Goal: Task Accomplishment & Management: Manage account settings

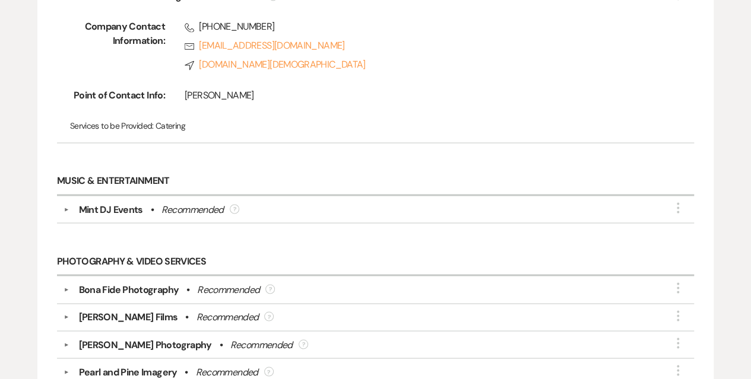
scroll to position [921, 0]
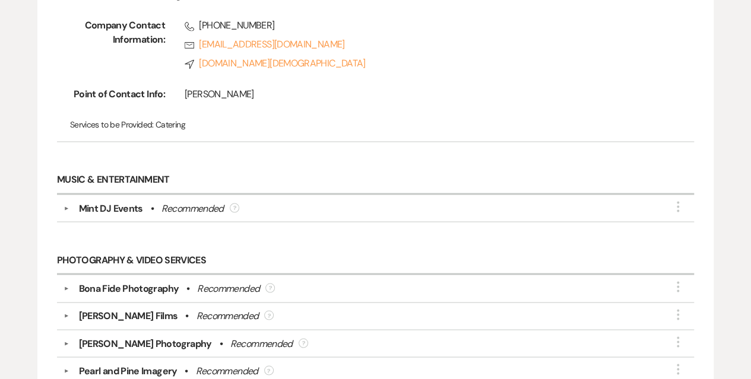
click at [108, 204] on div "Mint DJ Events" at bounding box center [111, 208] width 64 height 14
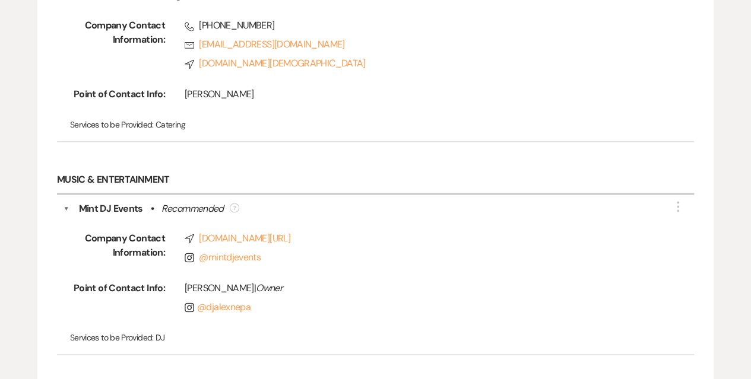
click at [108, 204] on div "Mint DJ Events" at bounding box center [111, 208] width 64 height 14
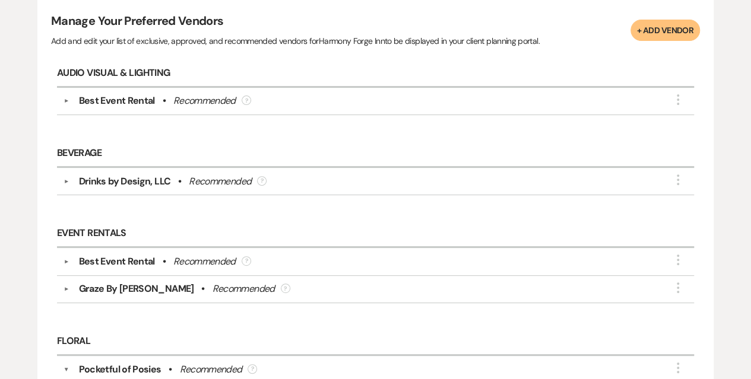
scroll to position [80, 0]
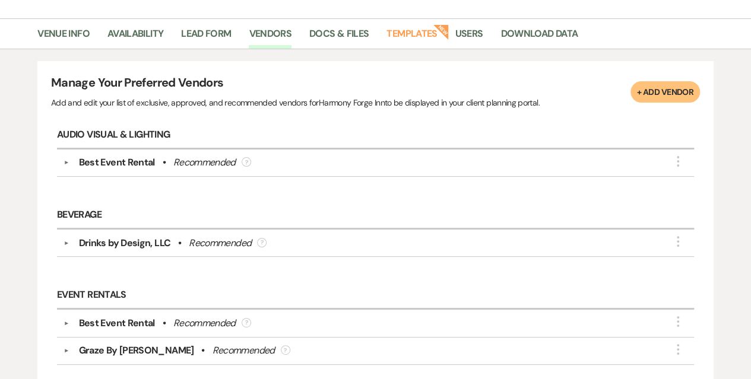
click at [643, 91] on button "+ Add Vendor" at bounding box center [664, 91] width 69 height 21
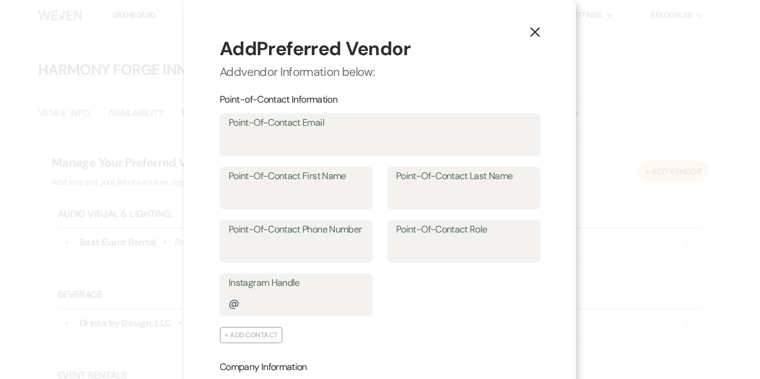
click at [531, 37] on icon "X" at bounding box center [534, 32] width 11 height 11
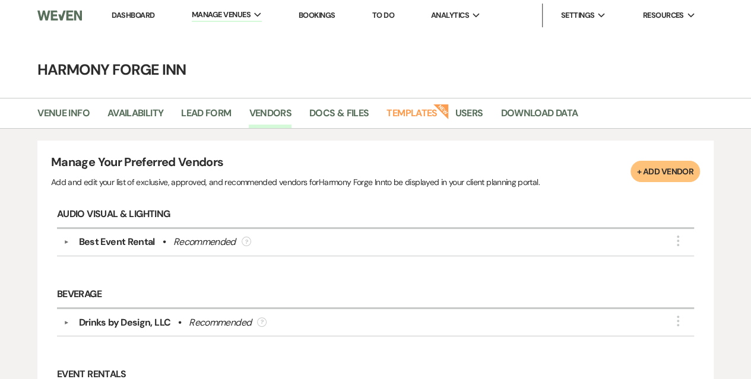
click at [133, 12] on link "Dashboard" at bounding box center [133, 15] width 43 height 10
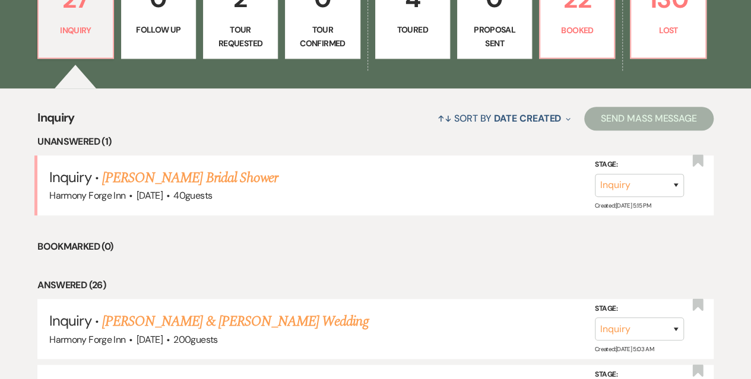
scroll to position [355, 0]
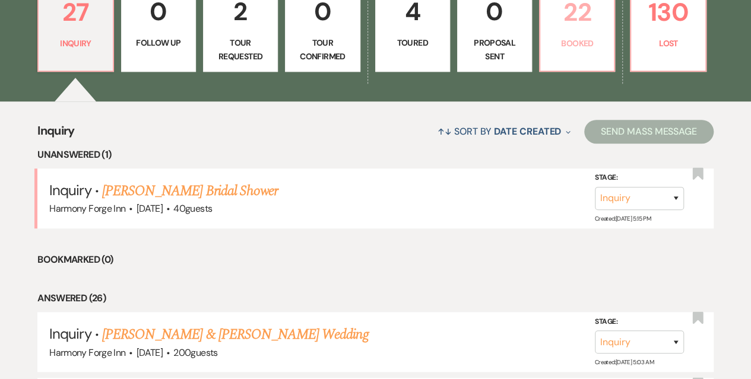
click at [570, 23] on p "22" at bounding box center [576, 12] width 59 height 40
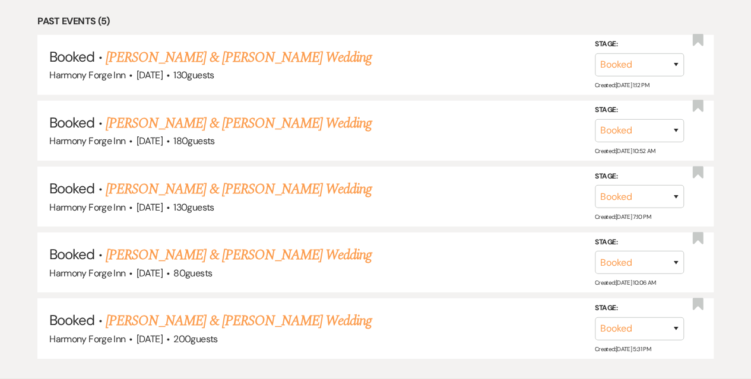
scroll to position [1725, 0]
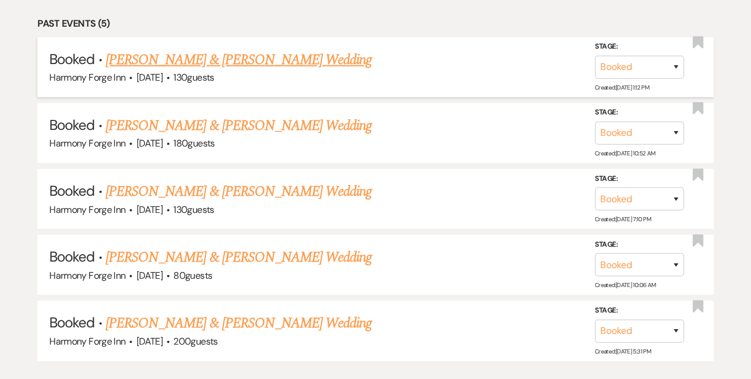
click at [186, 50] on link "Kayla Bowman & Christopher Irwin's Wedding" at bounding box center [239, 59] width 266 height 21
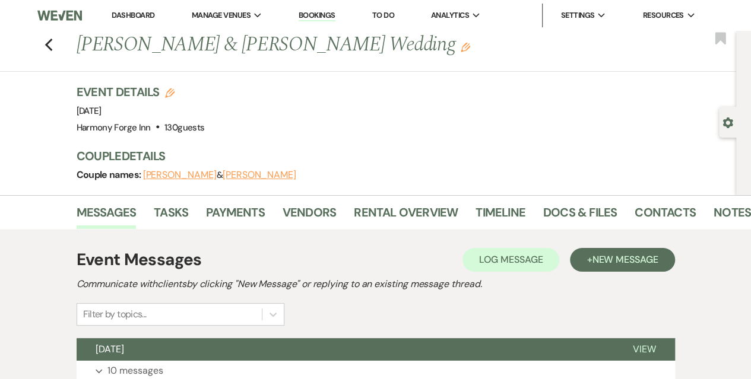
scroll to position [1725, 0]
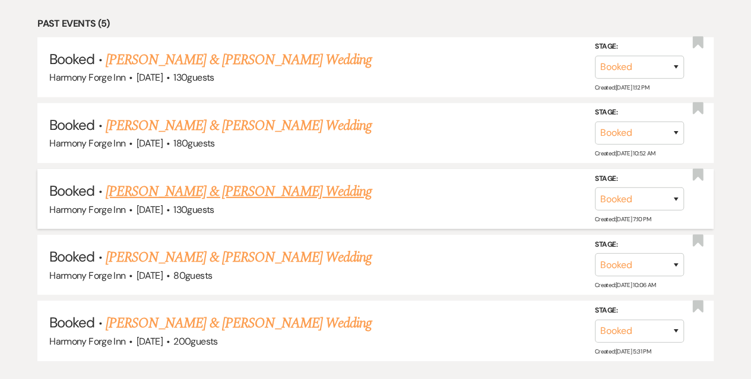
click at [159, 186] on link "Chris Daher & Emily Ishler's Wedding" at bounding box center [239, 191] width 266 height 21
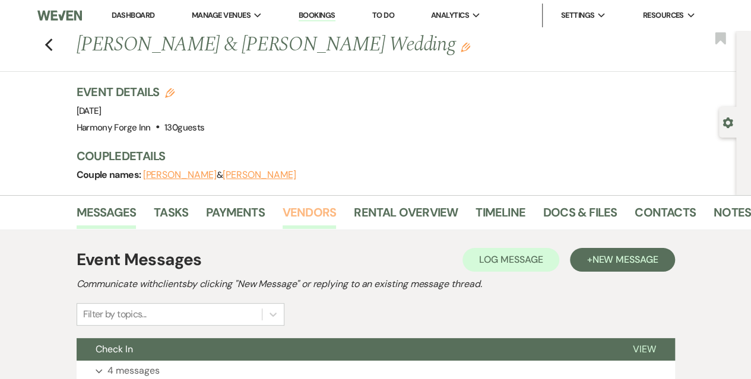
click at [316, 214] on link "Vendors" at bounding box center [308, 216] width 53 height 26
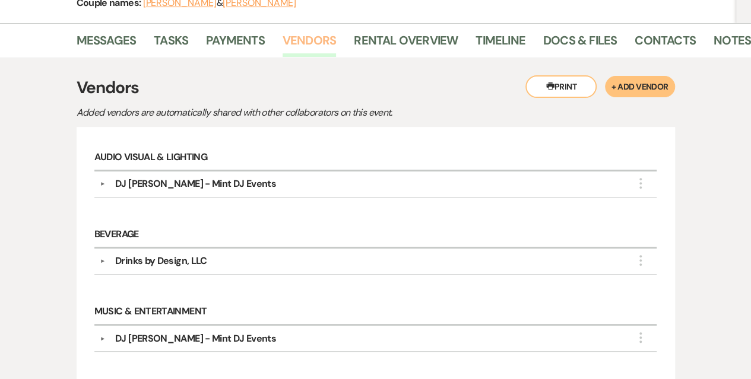
scroll to position [179, 0]
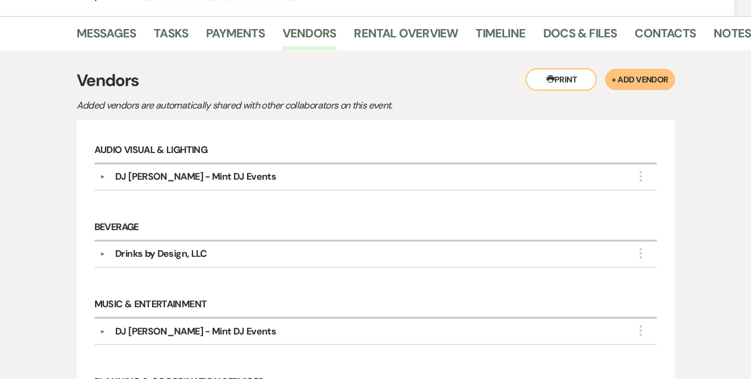
click at [100, 175] on button "▼" at bounding box center [103, 177] width 14 height 6
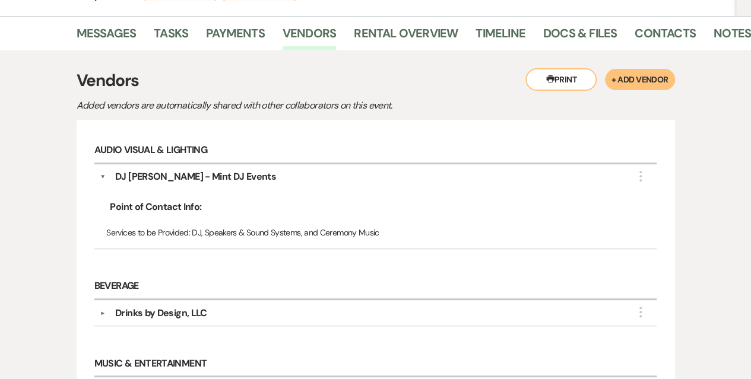
click at [100, 175] on button "▼" at bounding box center [103, 177] width 6 height 14
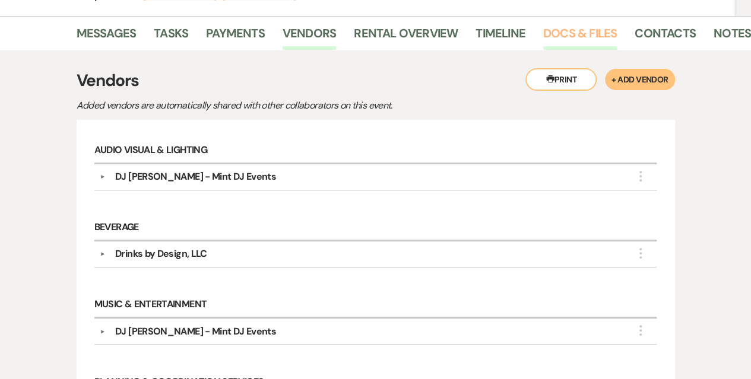
click at [591, 33] on link "Docs & Files" at bounding box center [580, 37] width 74 height 26
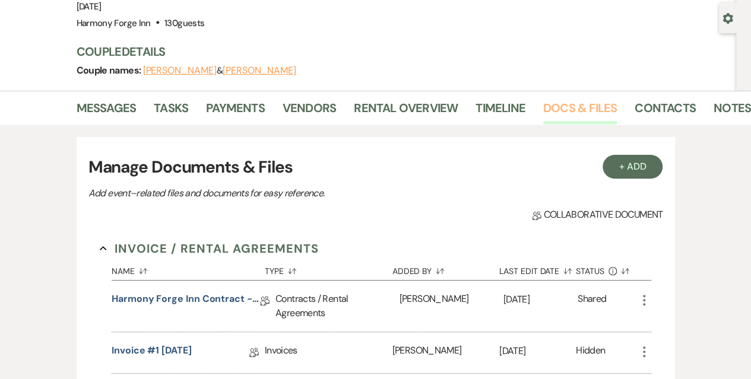
scroll to position [99, 0]
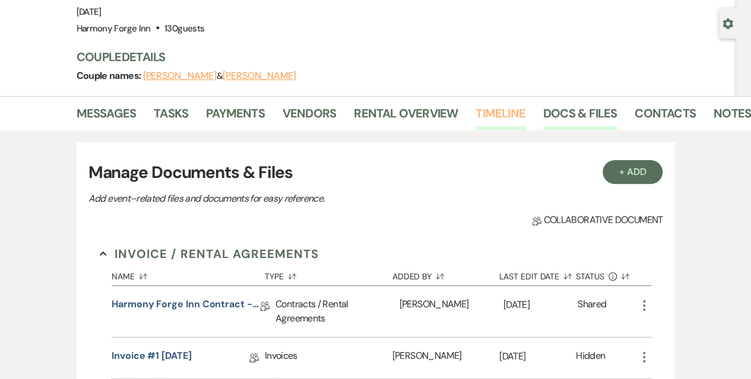
click at [491, 108] on link "Timeline" at bounding box center [500, 117] width 50 height 26
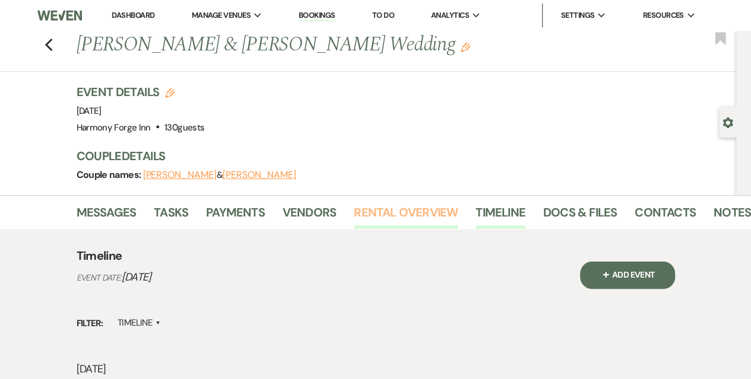
click at [396, 223] on link "Rental Overview" at bounding box center [406, 216] width 104 height 26
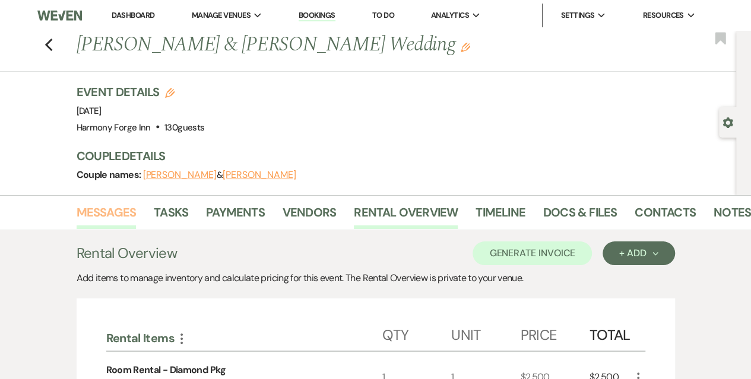
click at [107, 212] on link "Messages" at bounding box center [107, 216] width 60 height 26
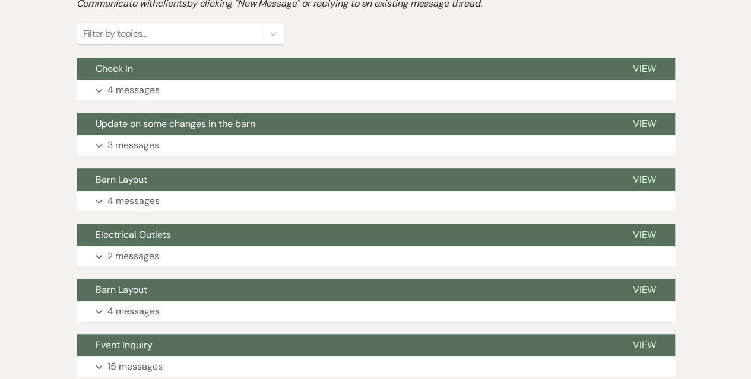
scroll to position [271, 0]
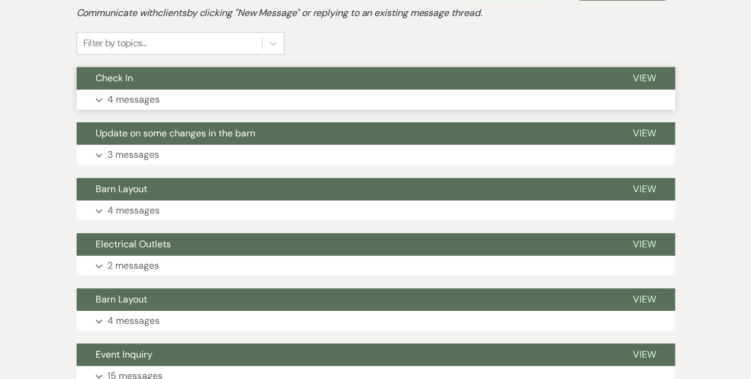
click at [116, 97] on p "4 messages" at bounding box center [133, 99] width 52 height 15
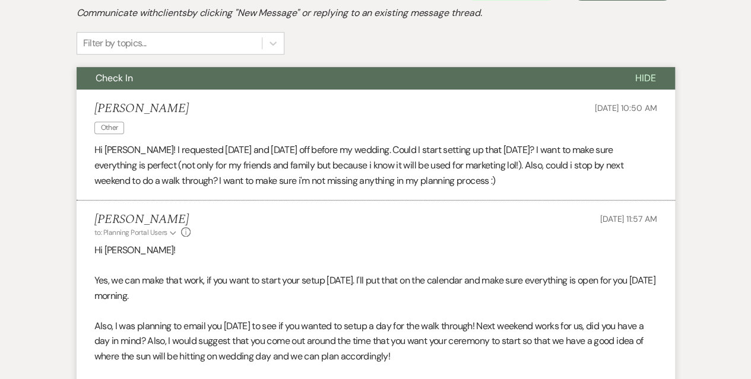
click at [116, 97] on li "Emily Ishler Other Apr 24, 2025, 10:50 AM Hi Kasey! I requested Thursday and Fr…" at bounding box center [376, 145] width 598 height 111
click at [118, 84] on span "Check In" at bounding box center [114, 78] width 37 height 12
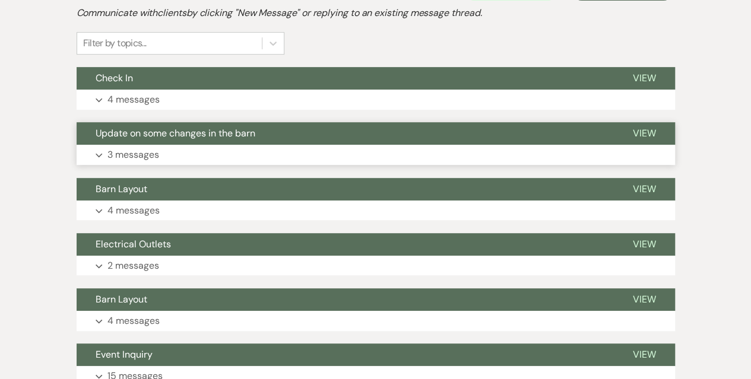
click at [127, 139] on button "Update on some changes in the barn" at bounding box center [345, 133] width 537 height 23
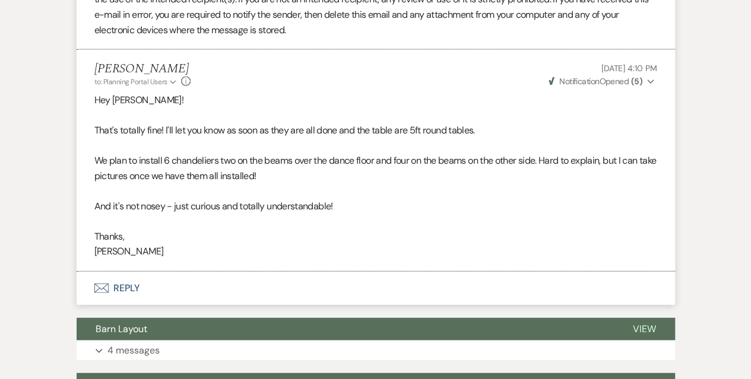
scroll to position [1345, 0]
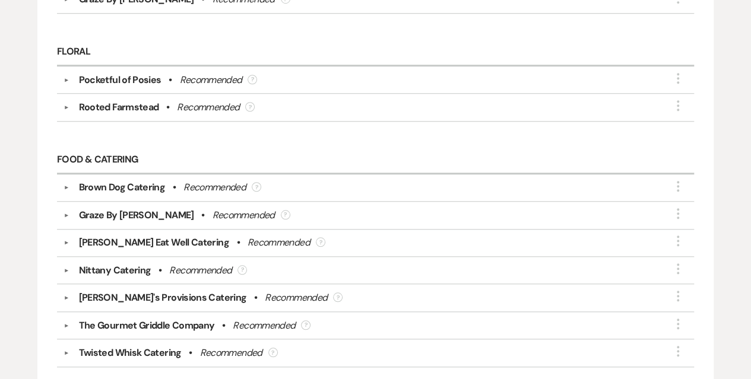
scroll to position [443, 0]
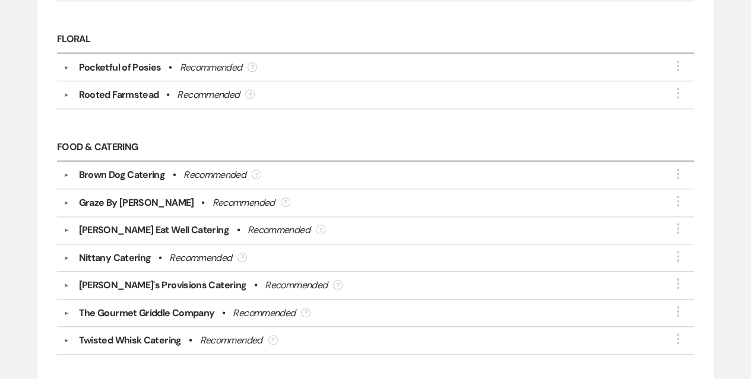
click at [104, 196] on div "Graze By [PERSON_NAME]" at bounding box center [136, 203] width 115 height 14
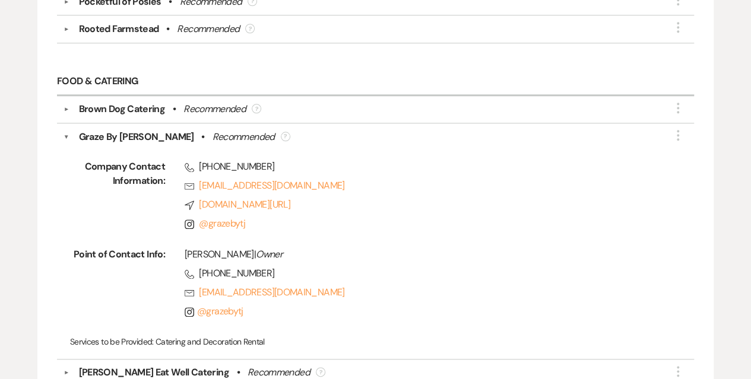
scroll to position [504, 0]
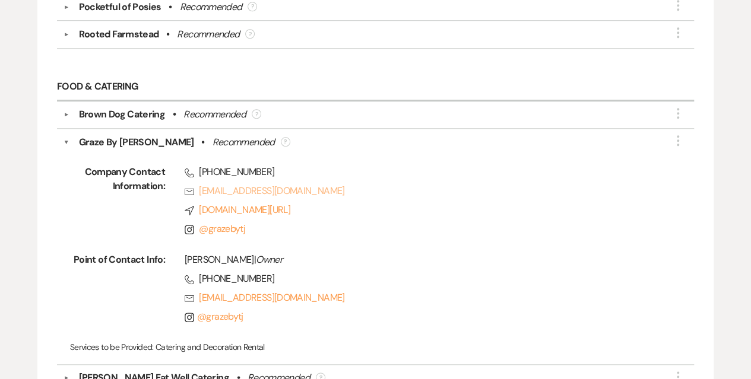
click at [309, 188] on link "Rsvp [EMAIL_ADDRESS][DOMAIN_NAME]" at bounding box center [421, 191] width 472 height 14
